Goal: Task Accomplishment & Management: Use online tool/utility

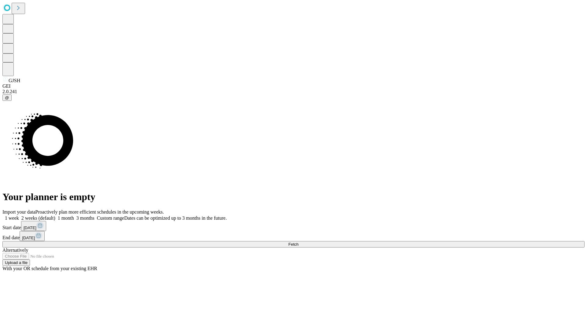
click at [299, 242] on span "Fetch" at bounding box center [294, 244] width 10 height 5
